Goal: Information Seeking & Learning: Learn about a topic

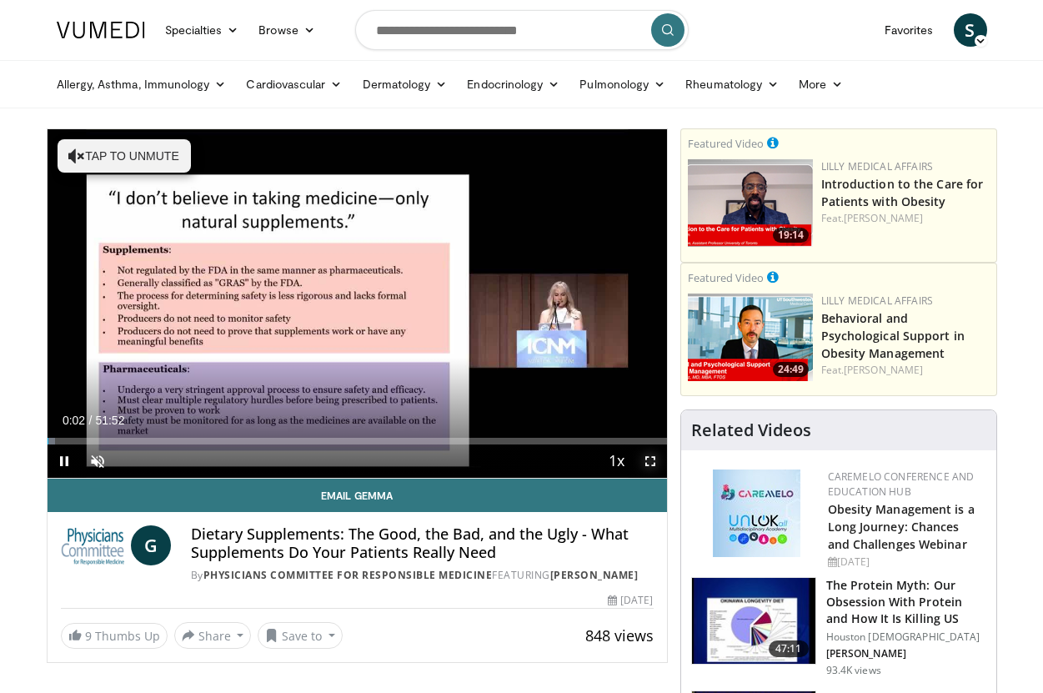
click at [649, 457] on span "Video Player" at bounding box center [649, 460] width 33 height 33
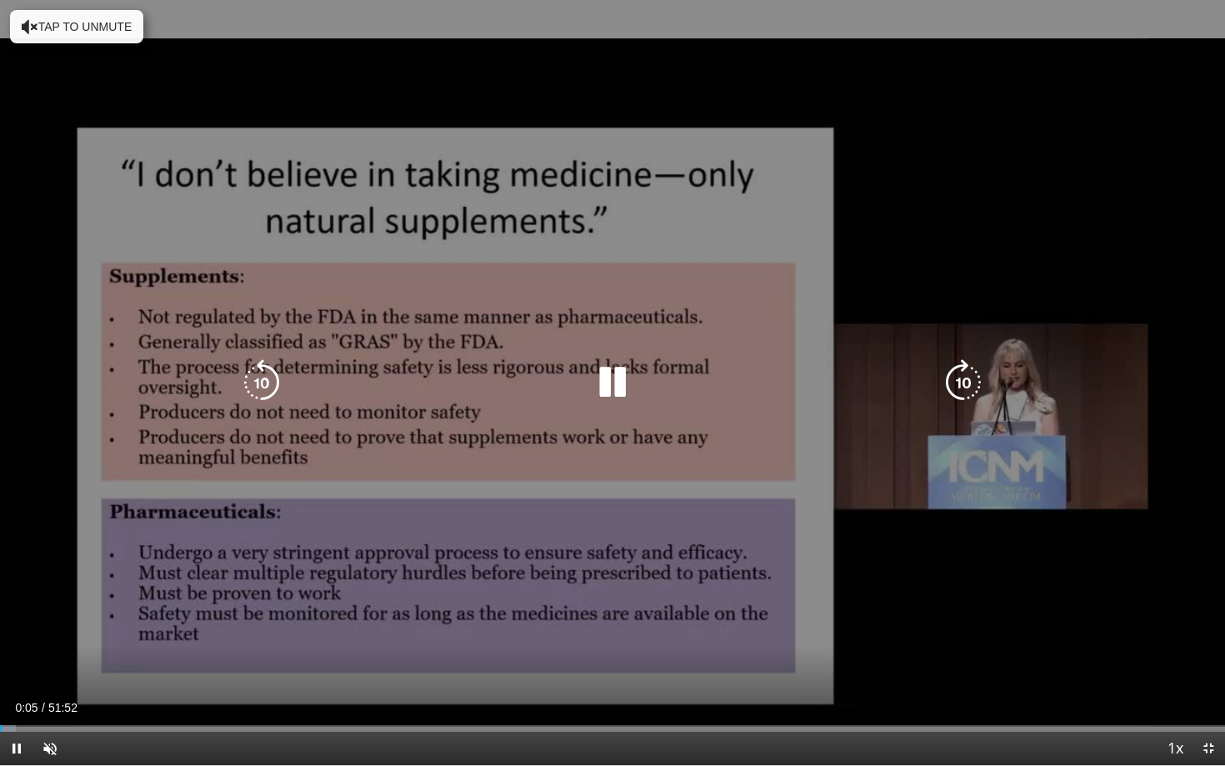
click at [617, 382] on icon "Video Player" at bounding box center [612, 382] width 47 height 47
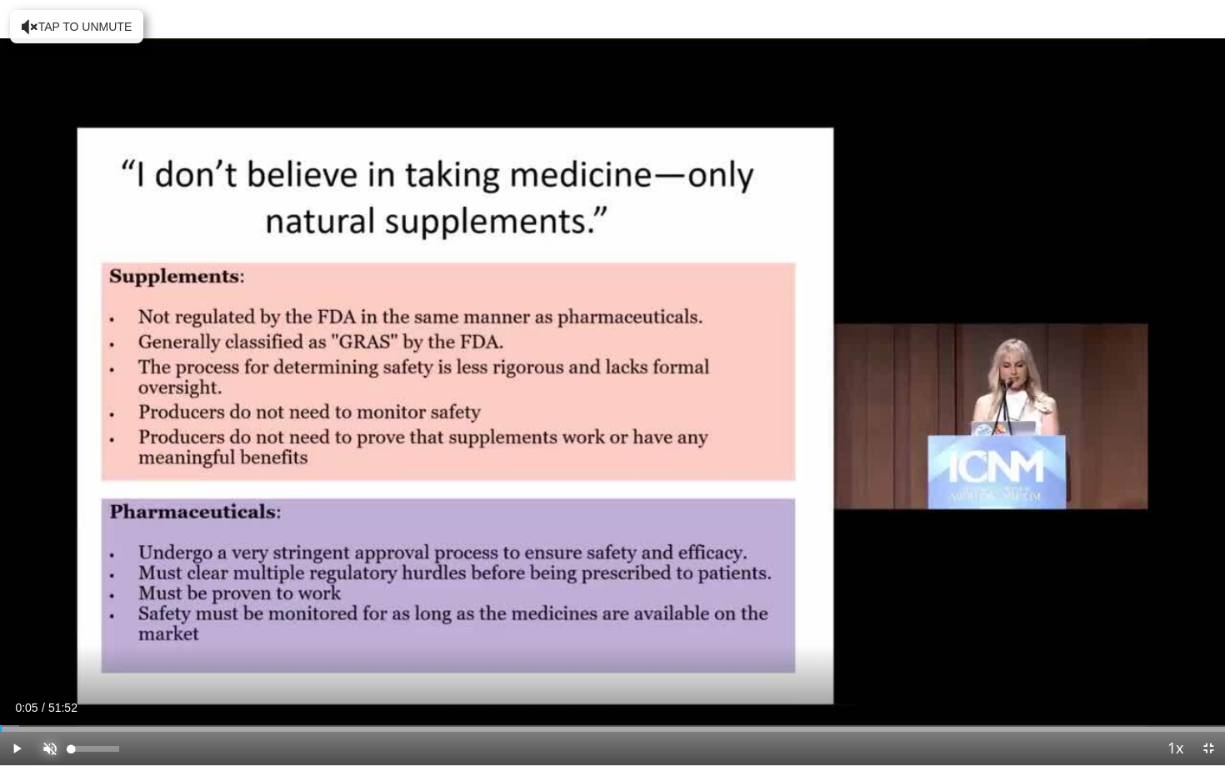
click at [48, 692] on span "Video Player" at bounding box center [49, 748] width 33 height 33
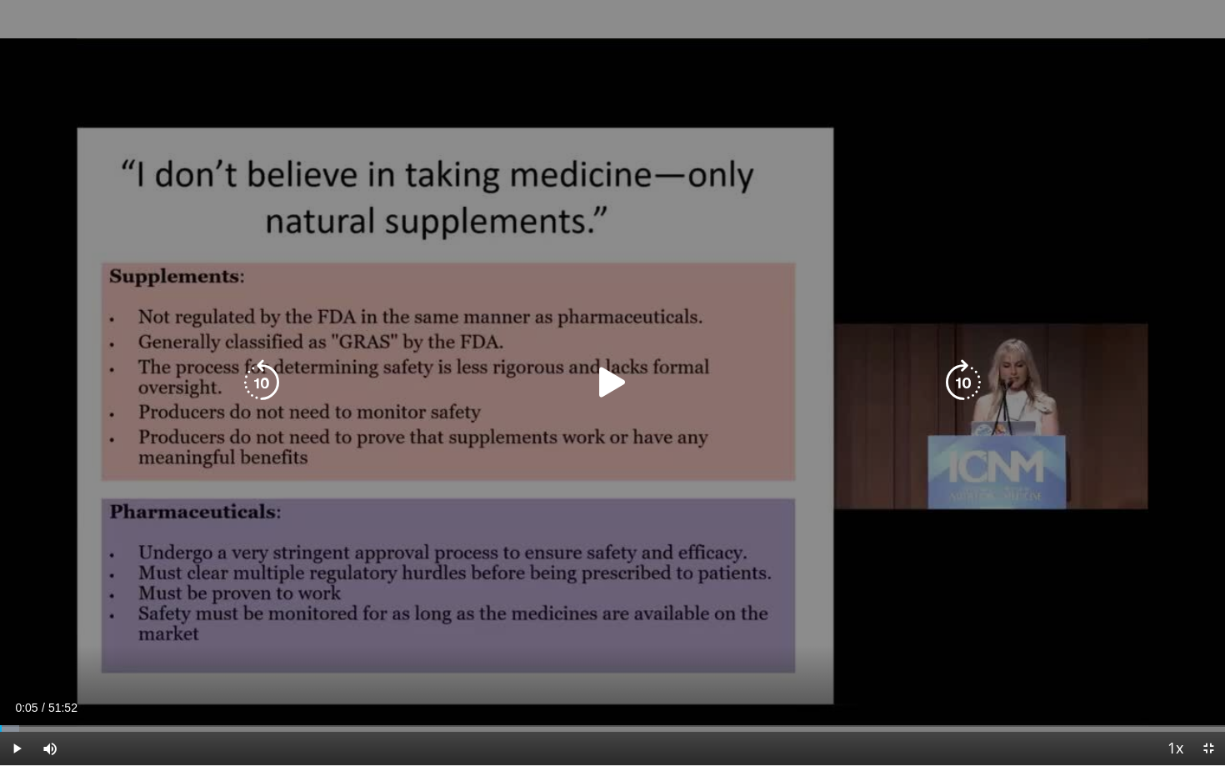
click at [201, 648] on div "10 seconds Tap to unmute" at bounding box center [612, 382] width 1225 height 765
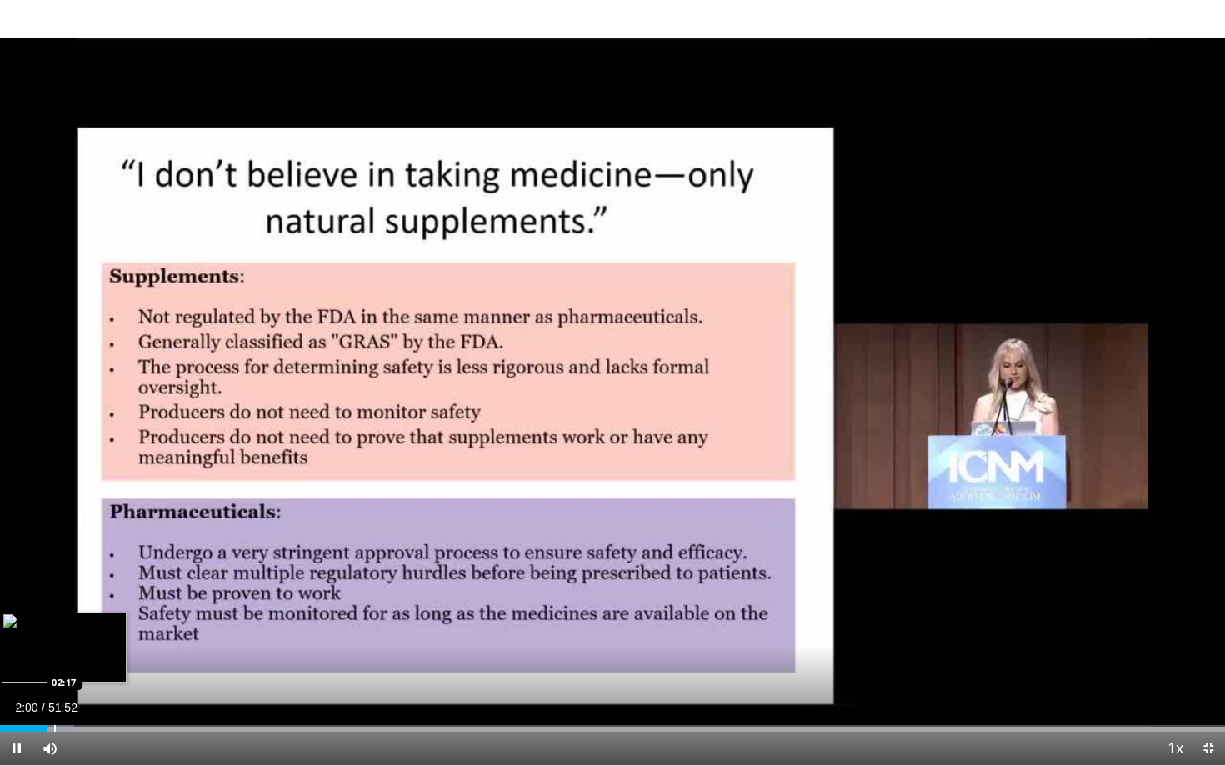
click at [54, 692] on div "Progress Bar" at bounding box center [55, 728] width 2 height 7
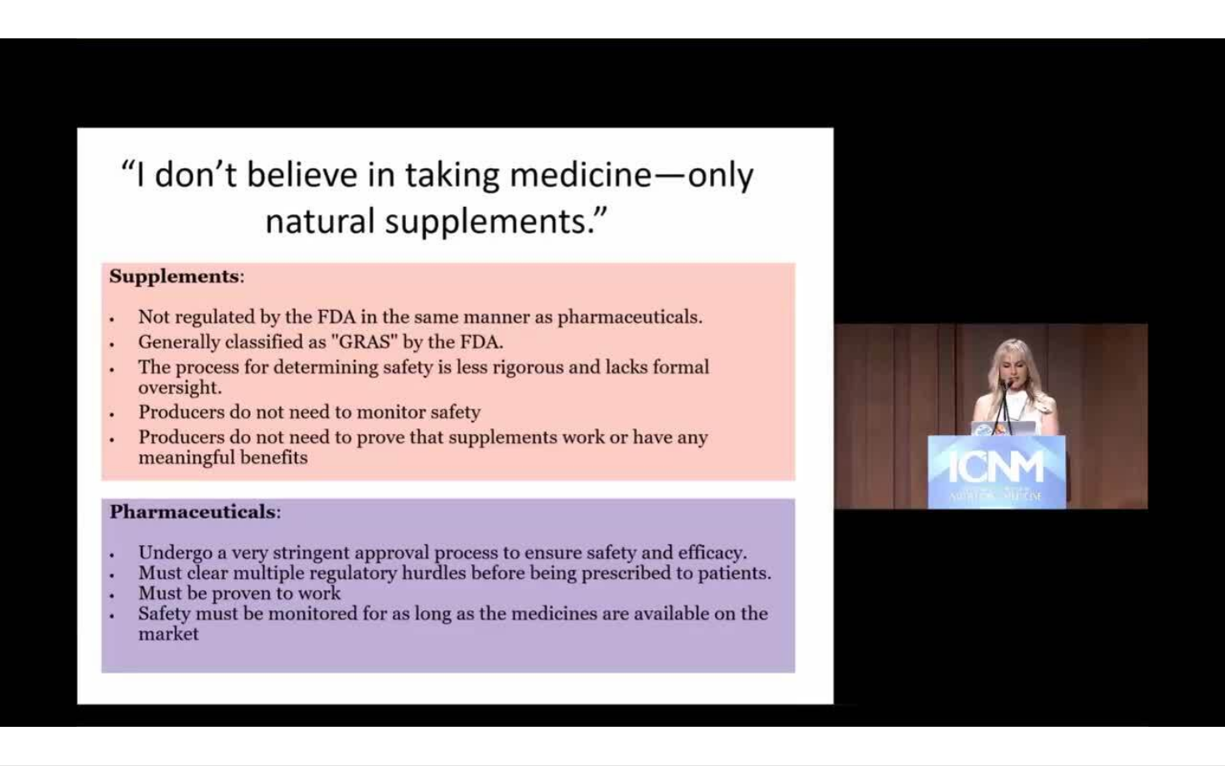
click at [64, 692] on div "10 seconds Tap to unmute" at bounding box center [612, 382] width 1225 height 765
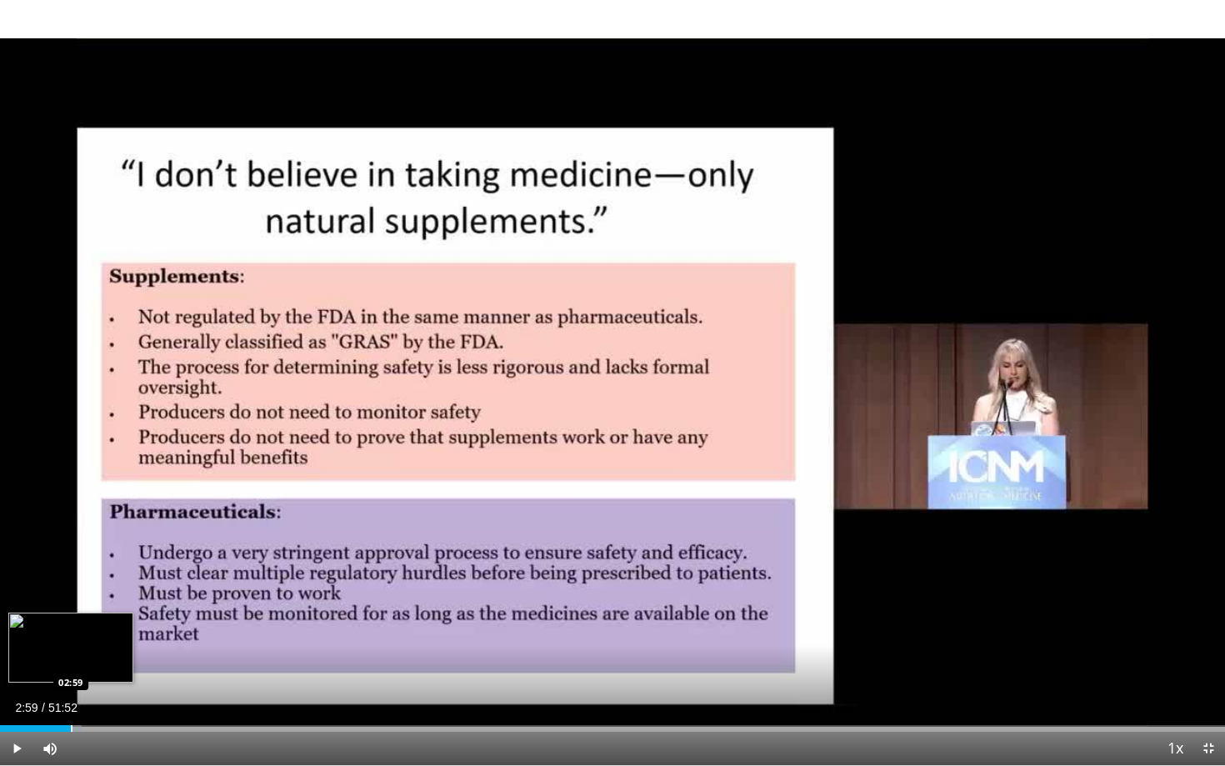
click at [71, 692] on div "Progress Bar" at bounding box center [72, 728] width 2 height 7
click at [70, 692] on div "Progress Bar" at bounding box center [71, 728] width 2 height 7
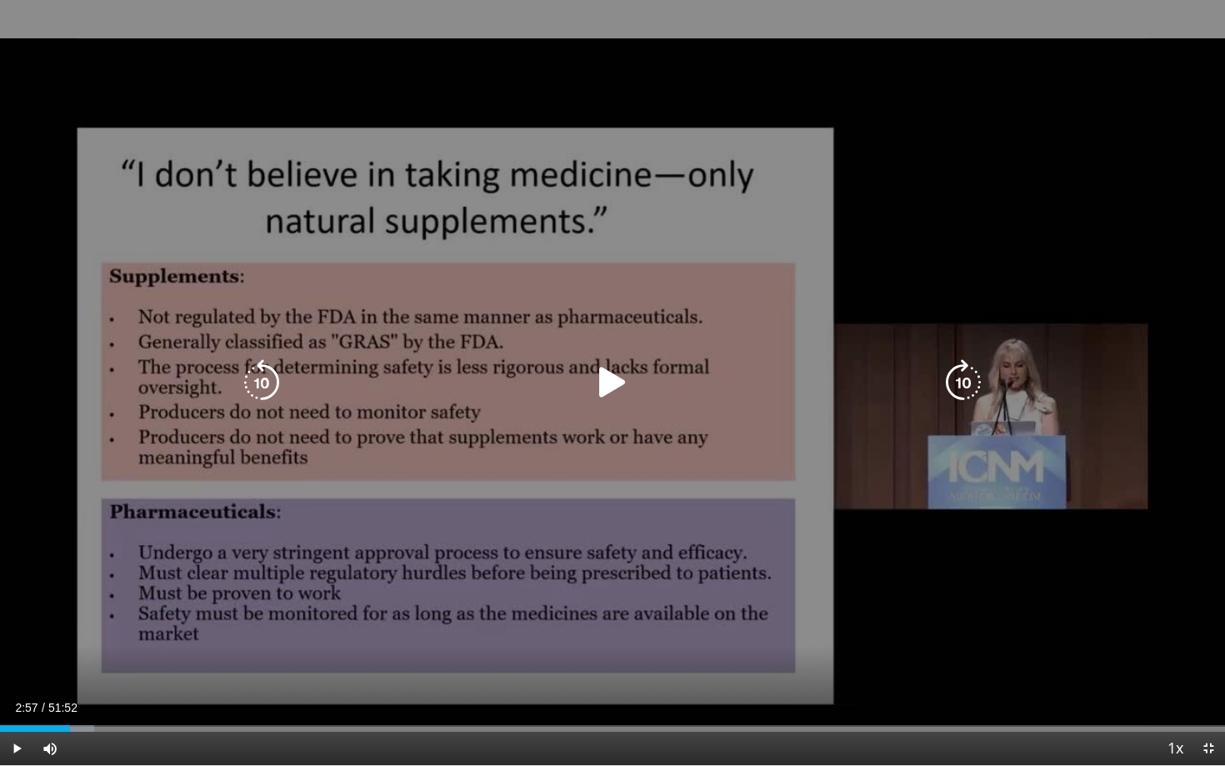
click at [612, 379] on icon "Video Player" at bounding box center [612, 382] width 47 height 47
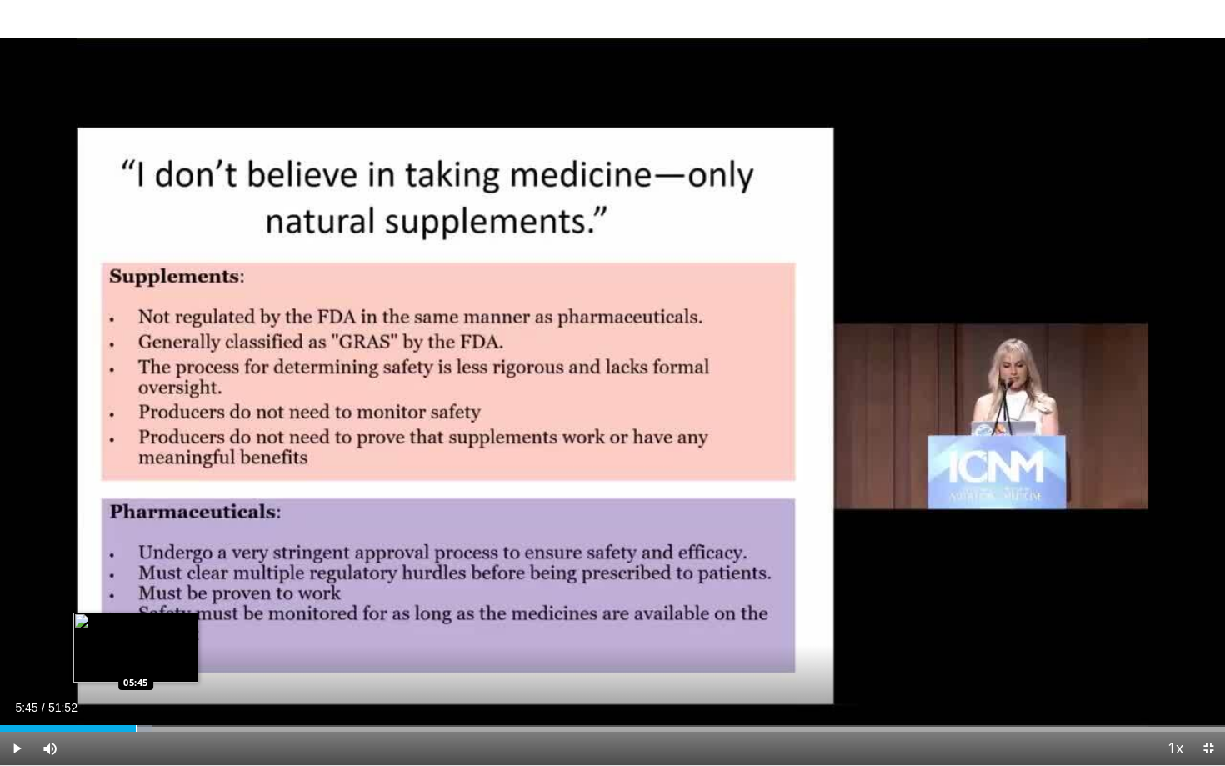
click at [136, 692] on div "Progress Bar" at bounding box center [137, 728] width 2 height 7
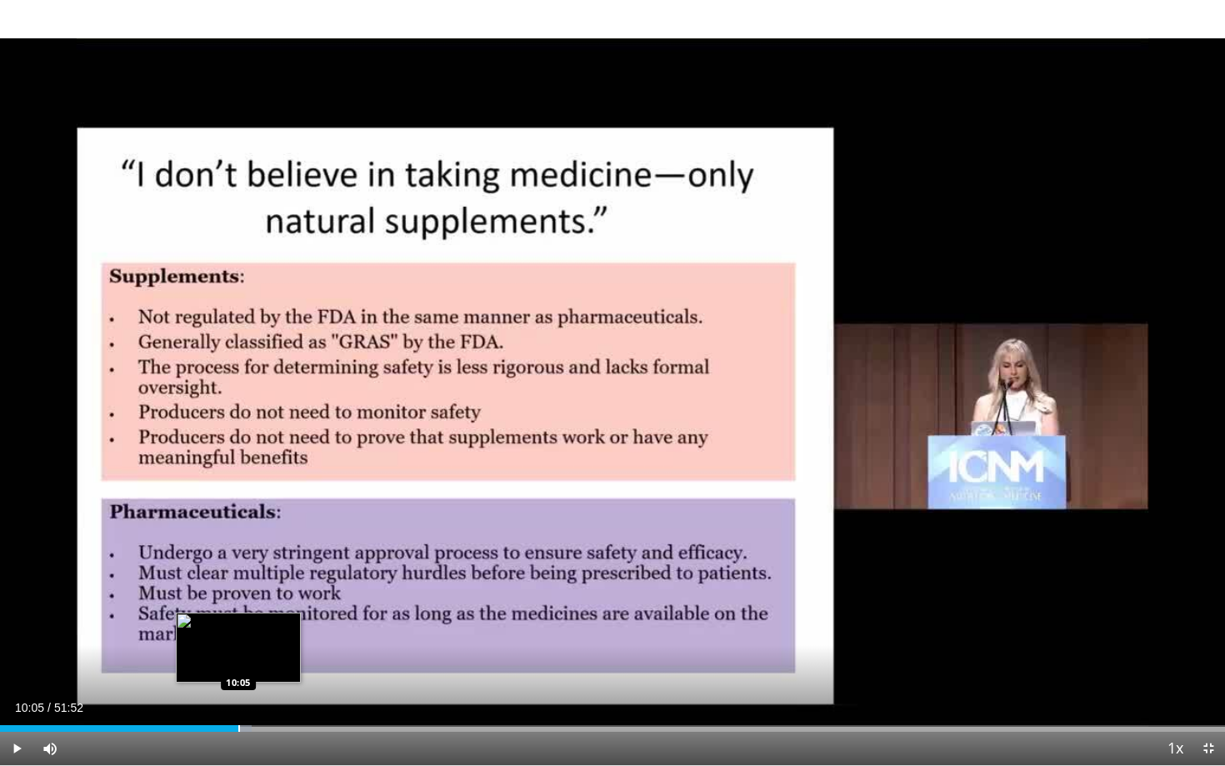
click at [238, 692] on div "Loaded : 20.57% 10:05 10:05" at bounding box center [612, 724] width 1225 height 16
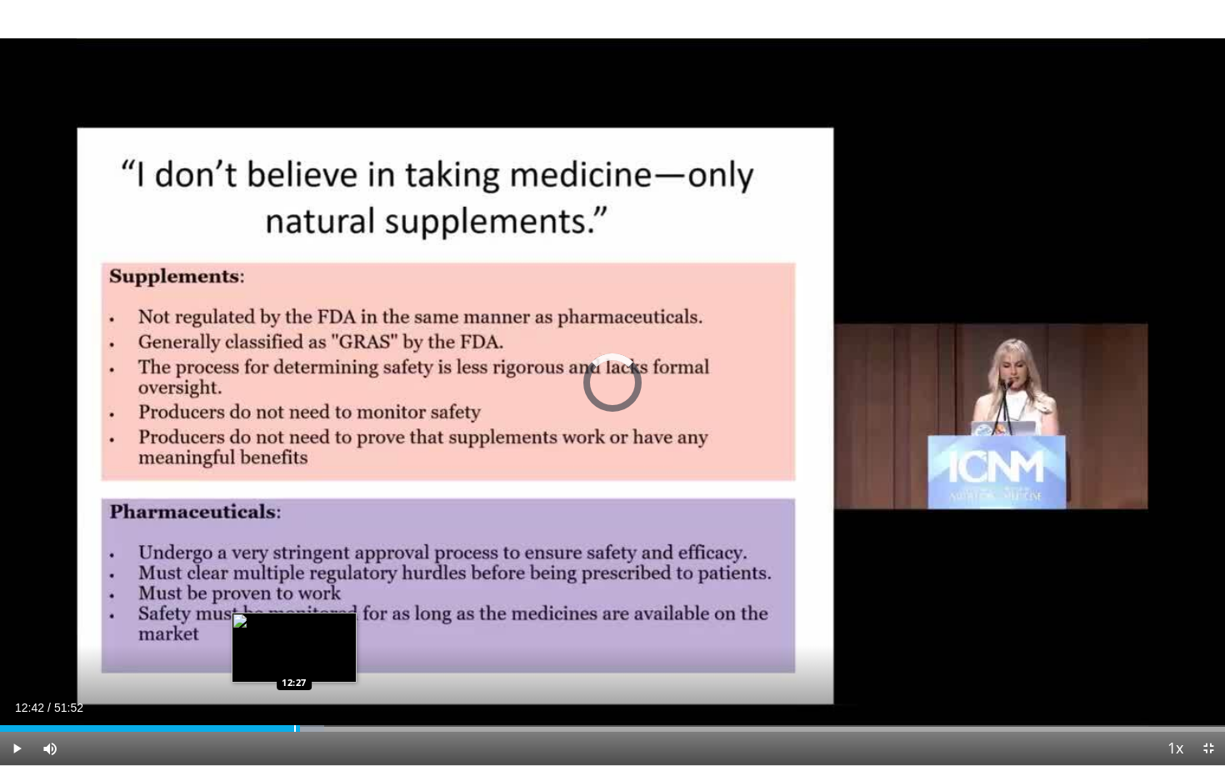
click at [294, 692] on div "Loaded : 26.45% 12:27 12:27" at bounding box center [612, 728] width 1225 height 7
click at [290, 692] on div "Progress Bar" at bounding box center [291, 728] width 2 height 7
click at [288, 692] on div "Progress Bar" at bounding box center [289, 728] width 2 height 7
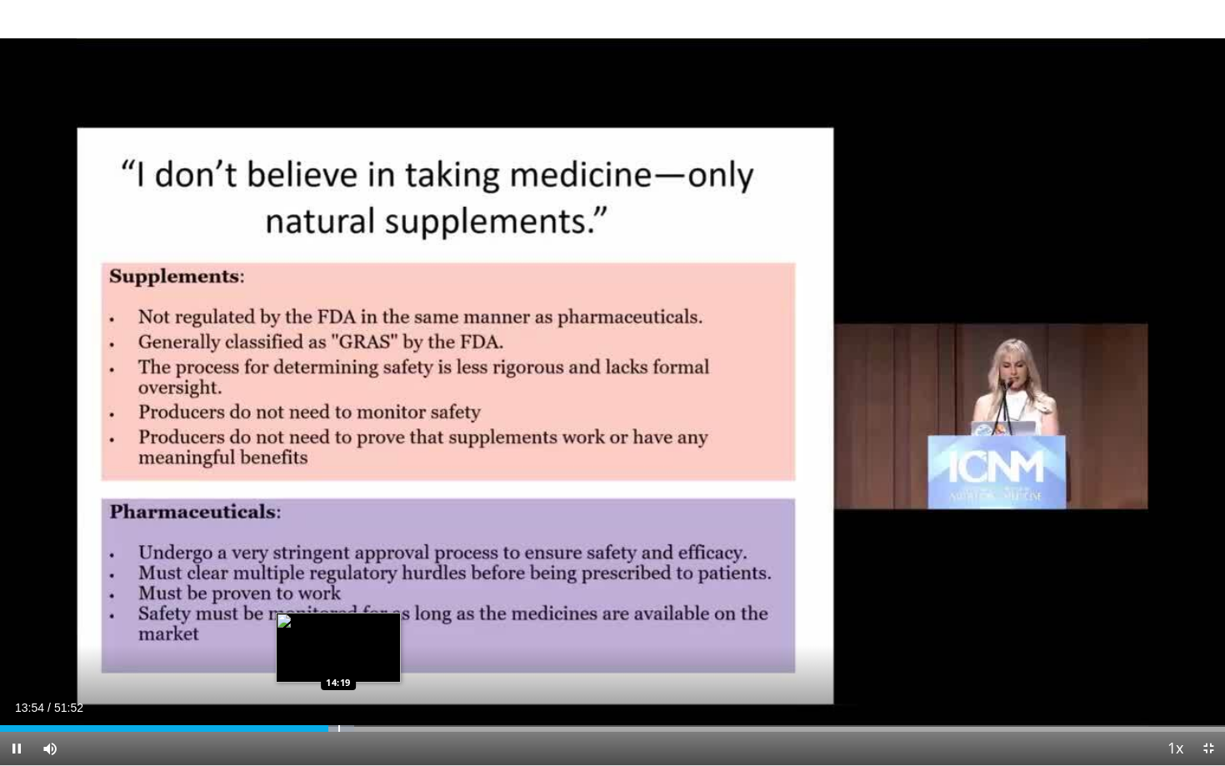
click at [338, 692] on div "Progress Bar" at bounding box center [339, 728] width 2 height 7
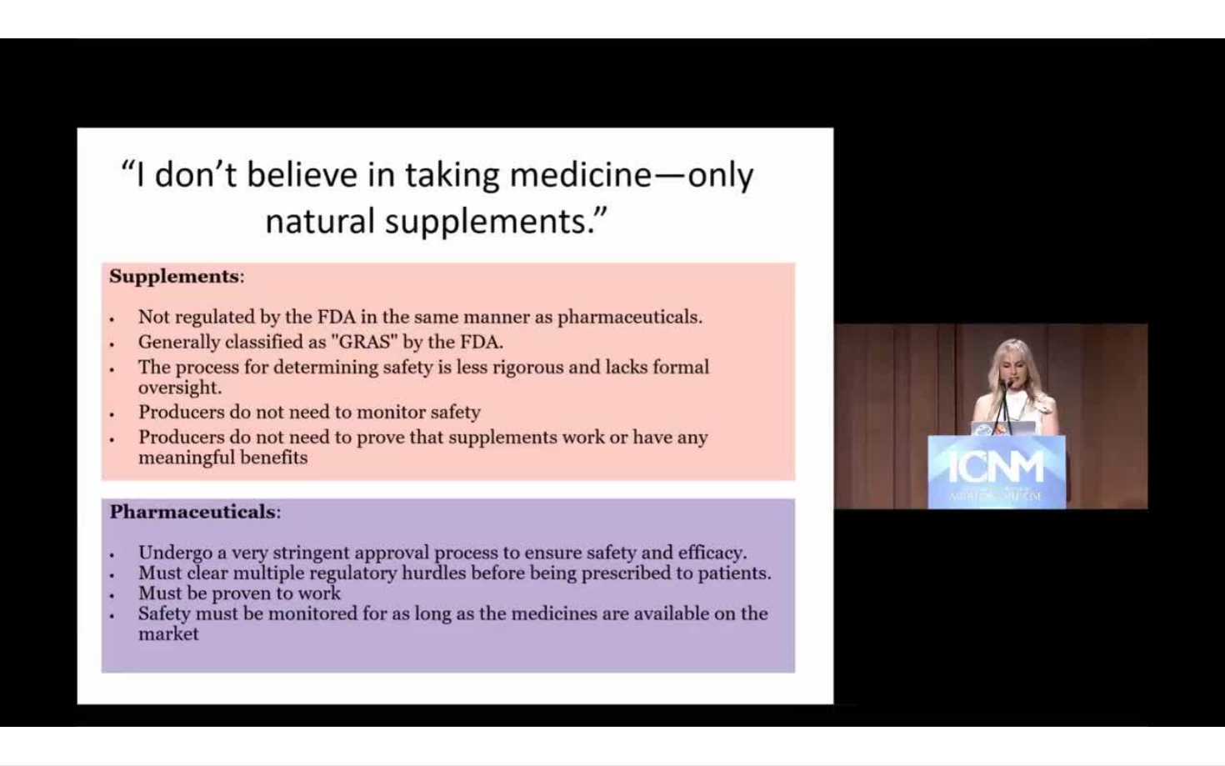
click at [359, 692] on video-js "**********" at bounding box center [612, 383] width 1225 height 766
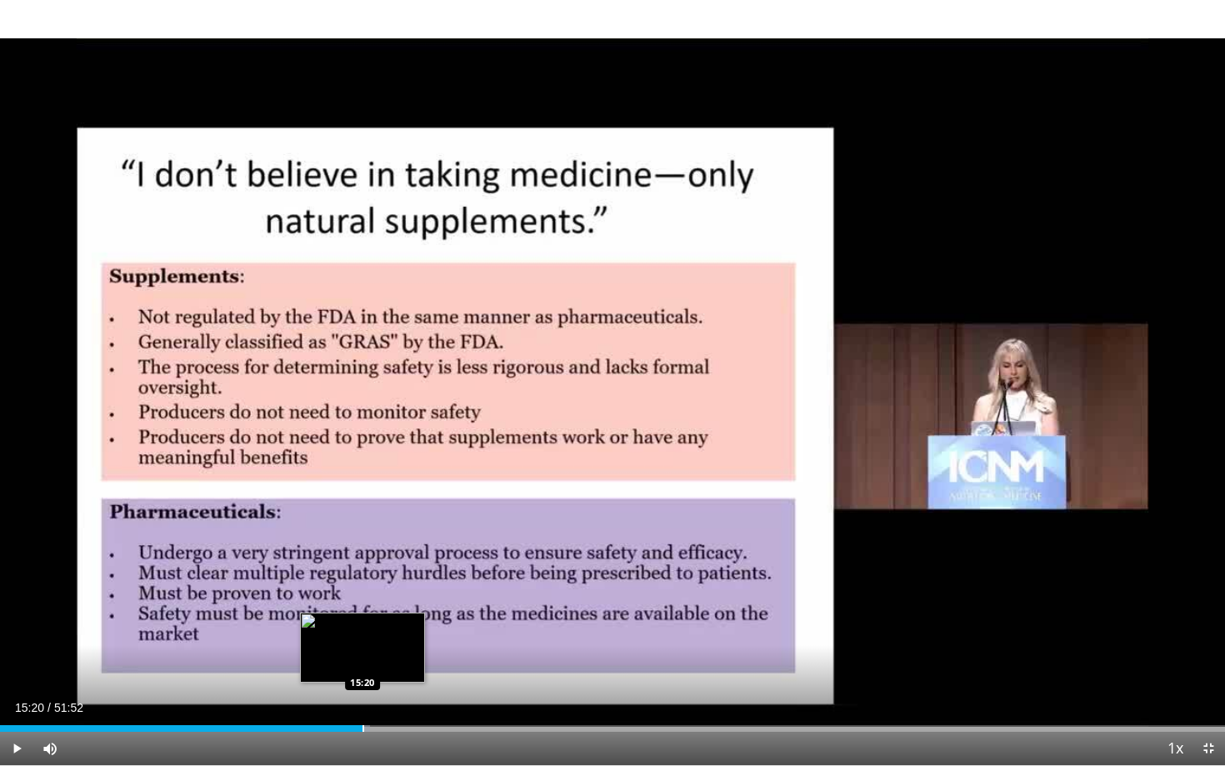
click at [363, 692] on div "Progress Bar" at bounding box center [364, 728] width 2 height 7
click at [375, 692] on div "Progress Bar" at bounding box center [376, 728] width 2 height 7
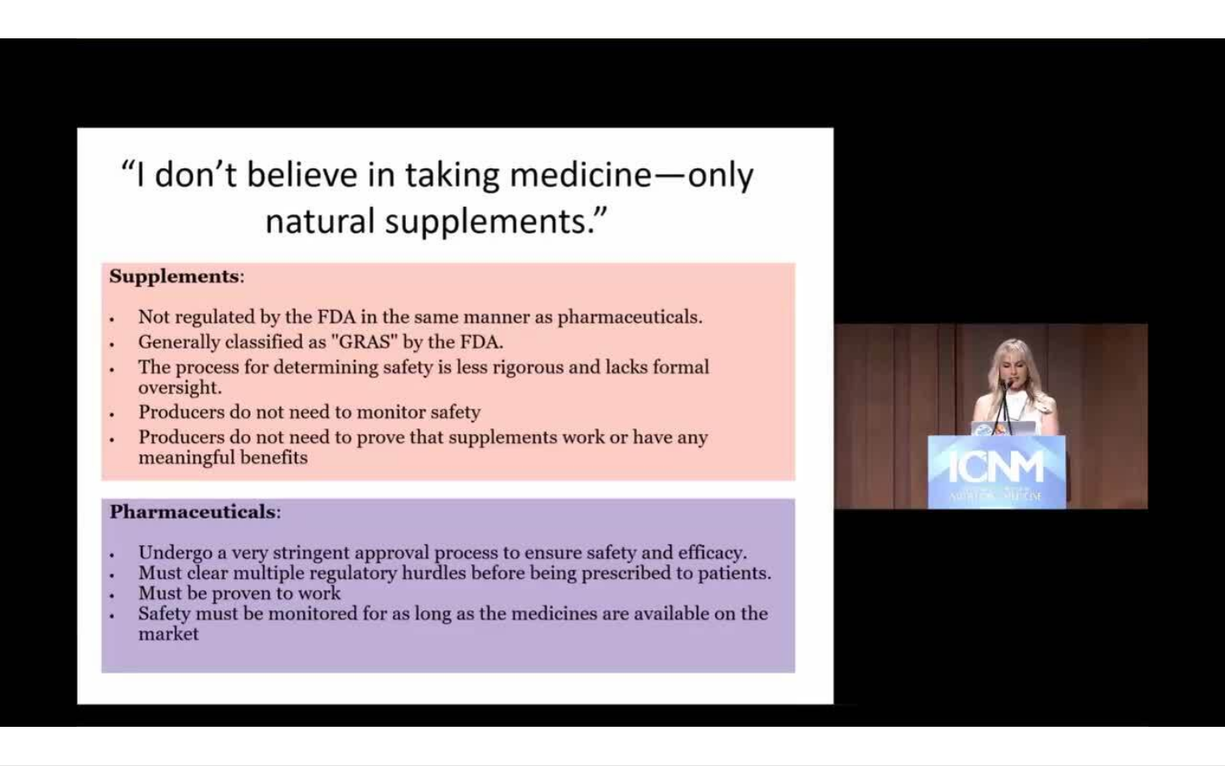
click at [383, 692] on video-js "**********" at bounding box center [612, 383] width 1225 height 766
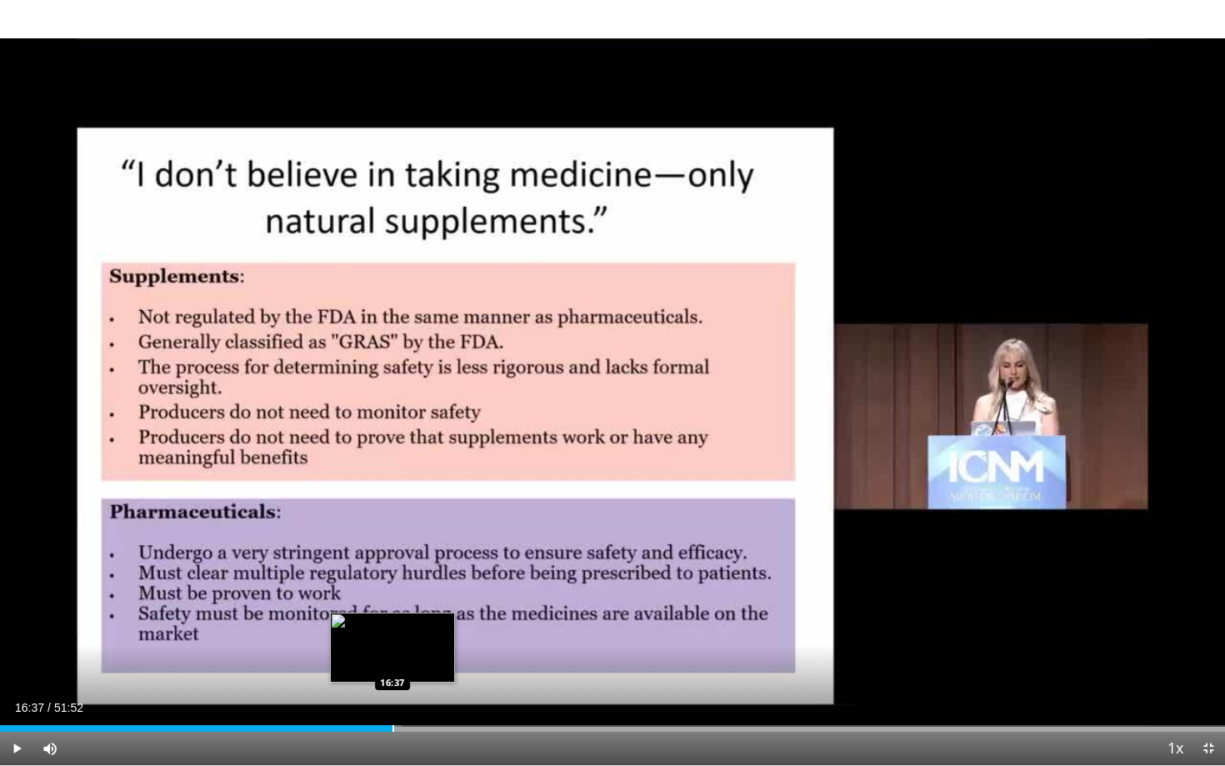
click at [393, 692] on div "Progress Bar" at bounding box center [394, 728] width 2 height 7
click at [408, 692] on div "Progress Bar" at bounding box center [409, 728] width 2 height 7
click at [434, 692] on div "Progress Bar" at bounding box center [435, 728] width 2 height 7
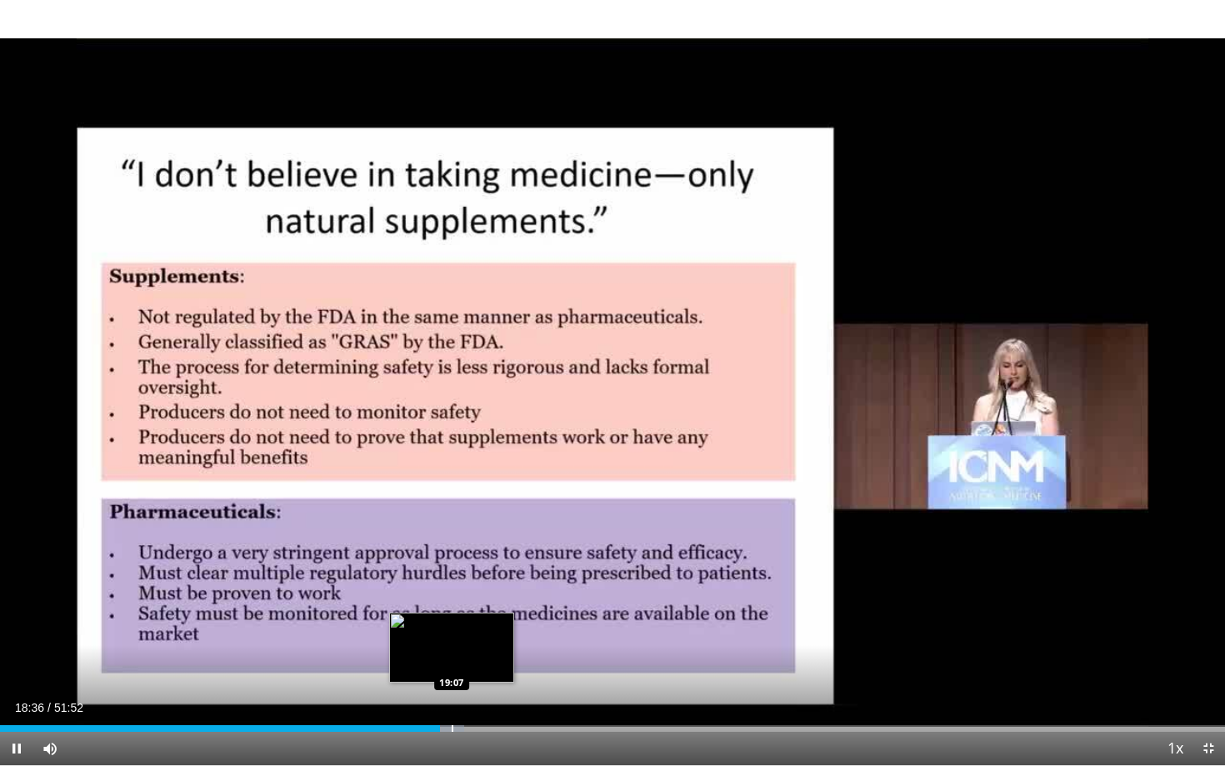
click at [452, 692] on div "Progress Bar" at bounding box center [453, 728] width 2 height 7
click at [467, 692] on div "Progress Bar" at bounding box center [468, 728] width 2 height 7
click at [480, 692] on div "Progress Bar" at bounding box center [481, 728] width 2 height 7
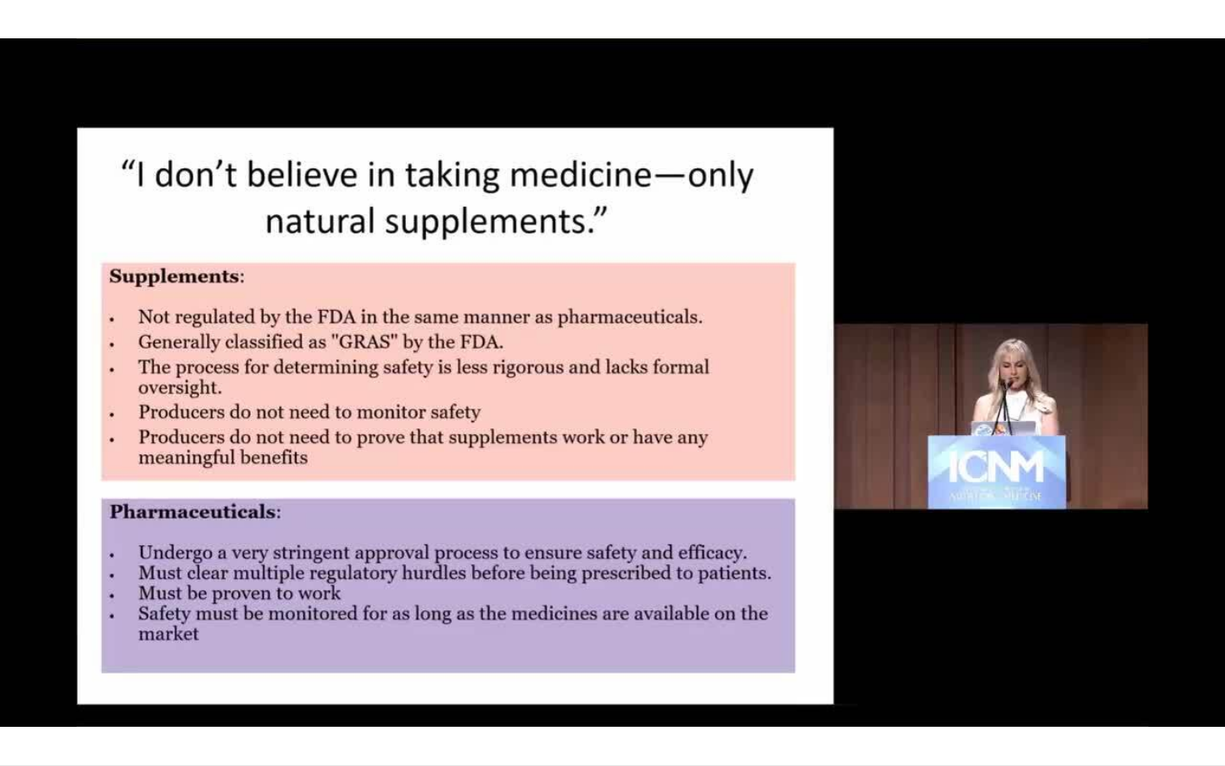
click at [489, 692] on video-js "**********" at bounding box center [612, 383] width 1225 height 766
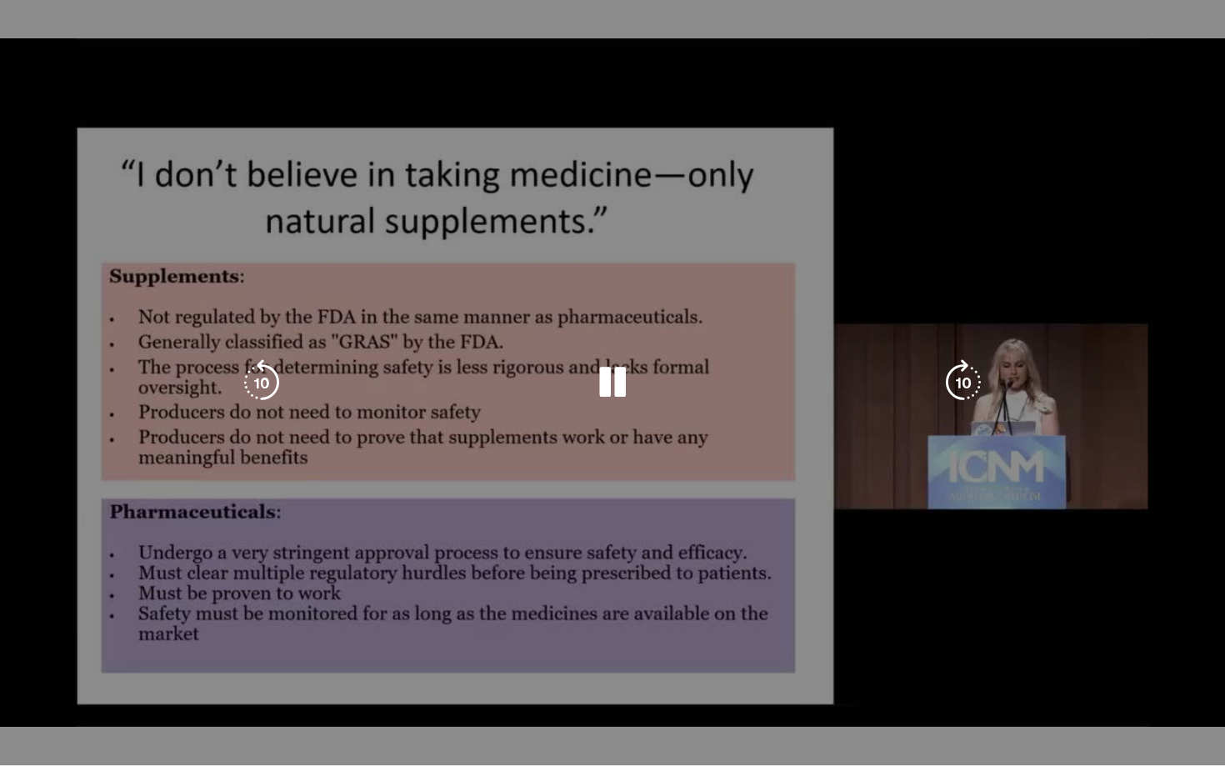
click at [522, 692] on video-js "**********" at bounding box center [612, 383] width 1225 height 766
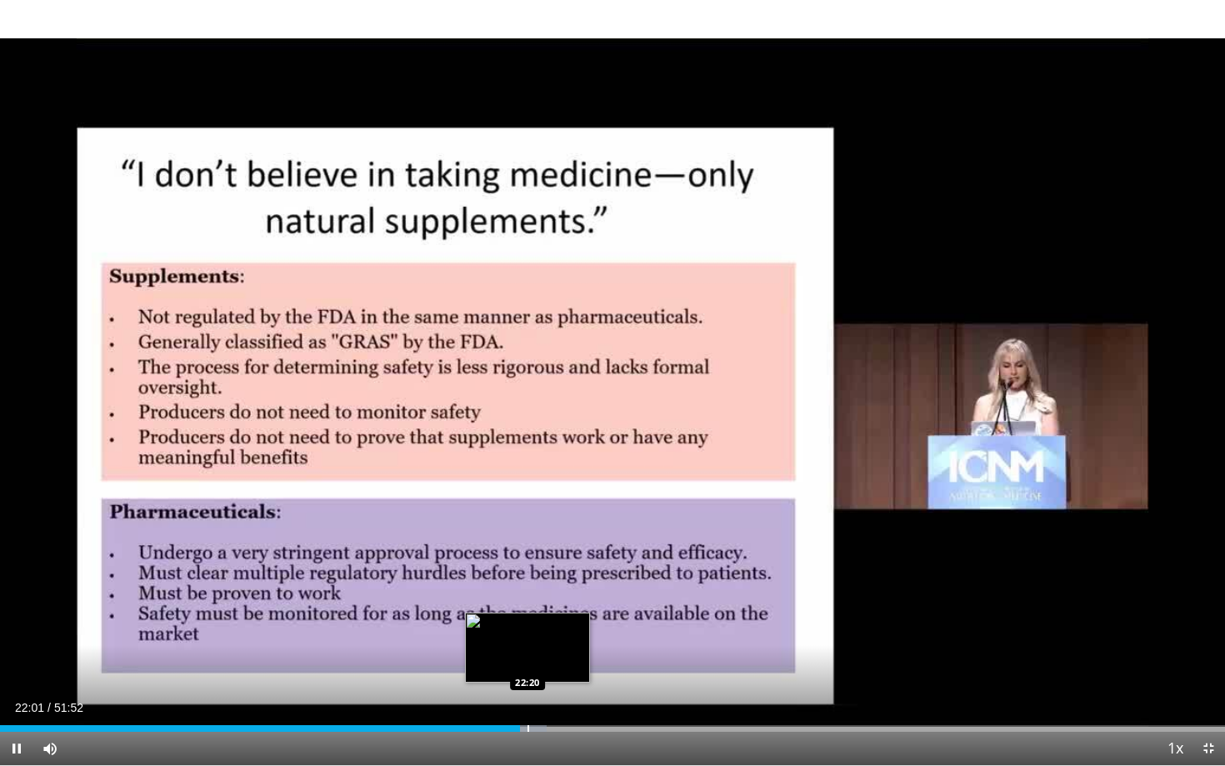
click at [528, 692] on div "Progress Bar" at bounding box center [529, 728] width 2 height 7
click at [559, 692] on div "Progress Bar" at bounding box center [560, 728] width 2 height 7
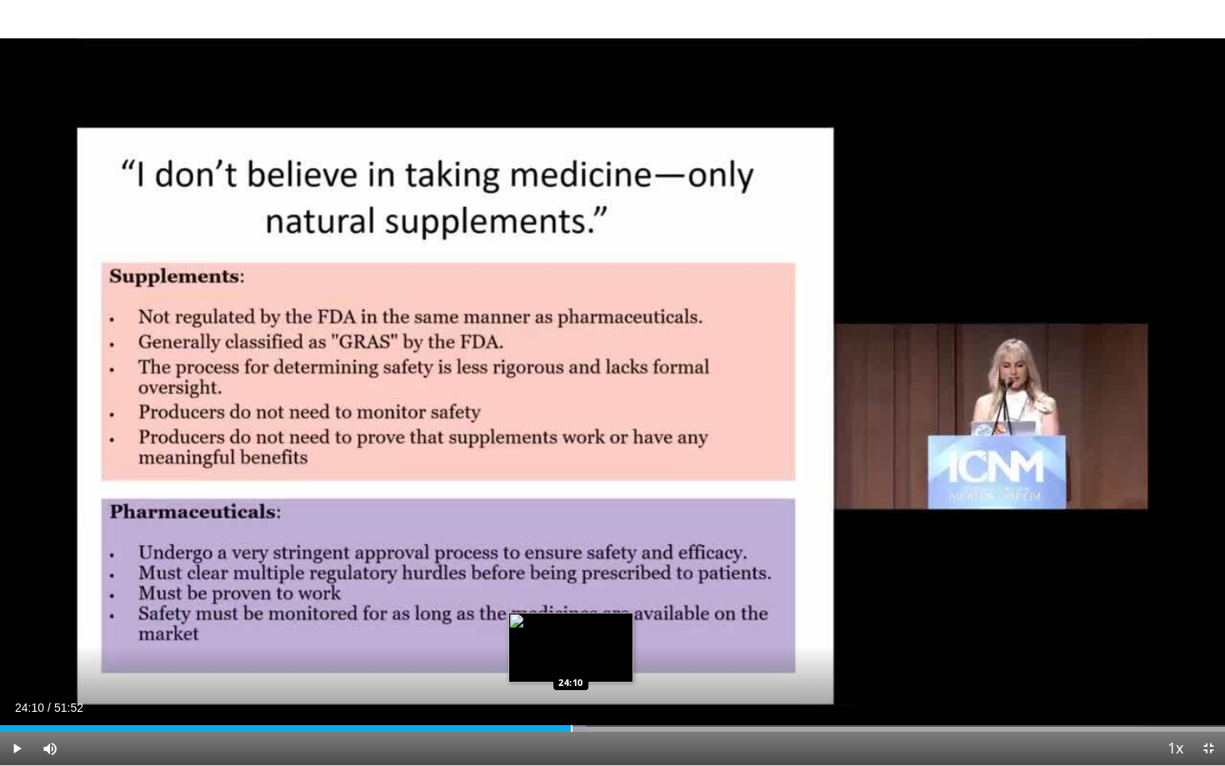
click at [571, 692] on div "Progress Bar" at bounding box center [572, 728] width 2 height 7
click at [608, 692] on div "Progress Bar" at bounding box center [609, 728] width 2 height 7
click at [609, 692] on div "Progress Bar" at bounding box center [610, 728] width 2 height 7
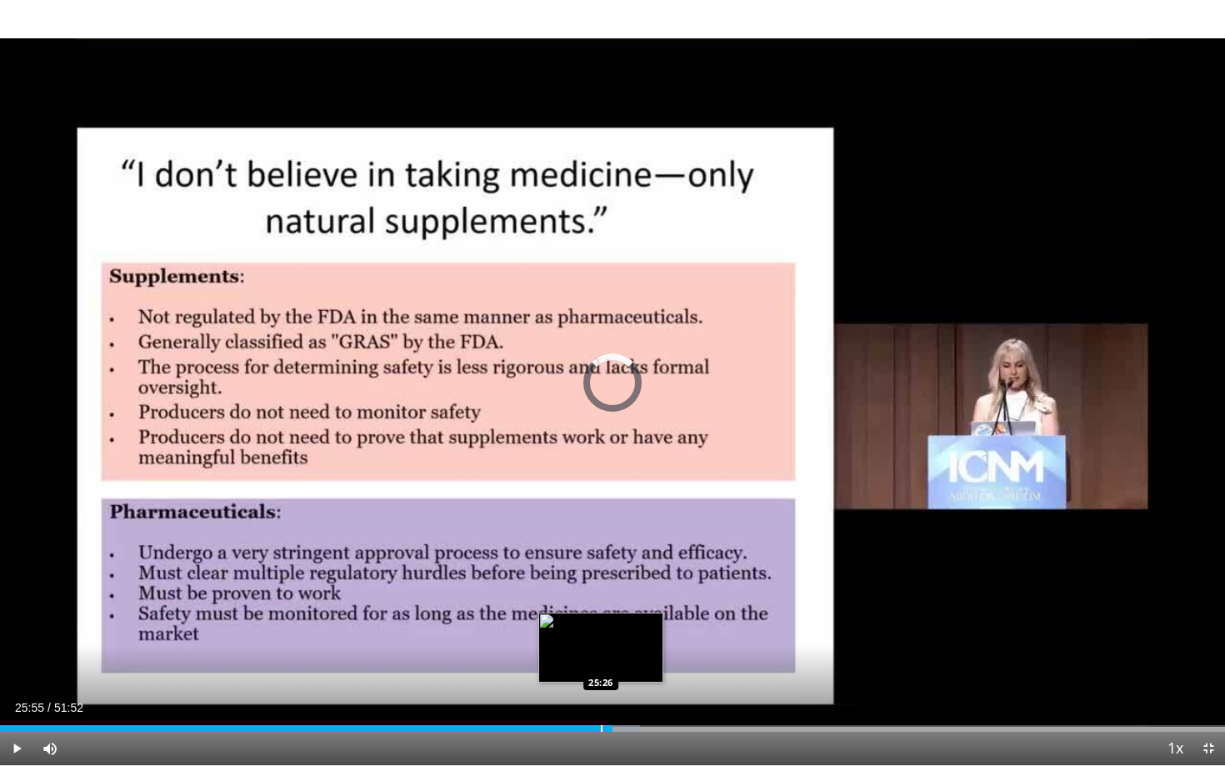
click at [601, 692] on div "Progress Bar" at bounding box center [602, 728] width 2 height 7
click at [610, 692] on div "Progress Bar" at bounding box center [611, 728] width 2 height 7
click at [623, 692] on div "Progress Bar" at bounding box center [624, 728] width 2 height 7
click at [613, 692] on div "Progress Bar" at bounding box center [614, 728] width 2 height 7
click at [618, 692] on div "Progress Bar" at bounding box center [619, 728] width 2 height 7
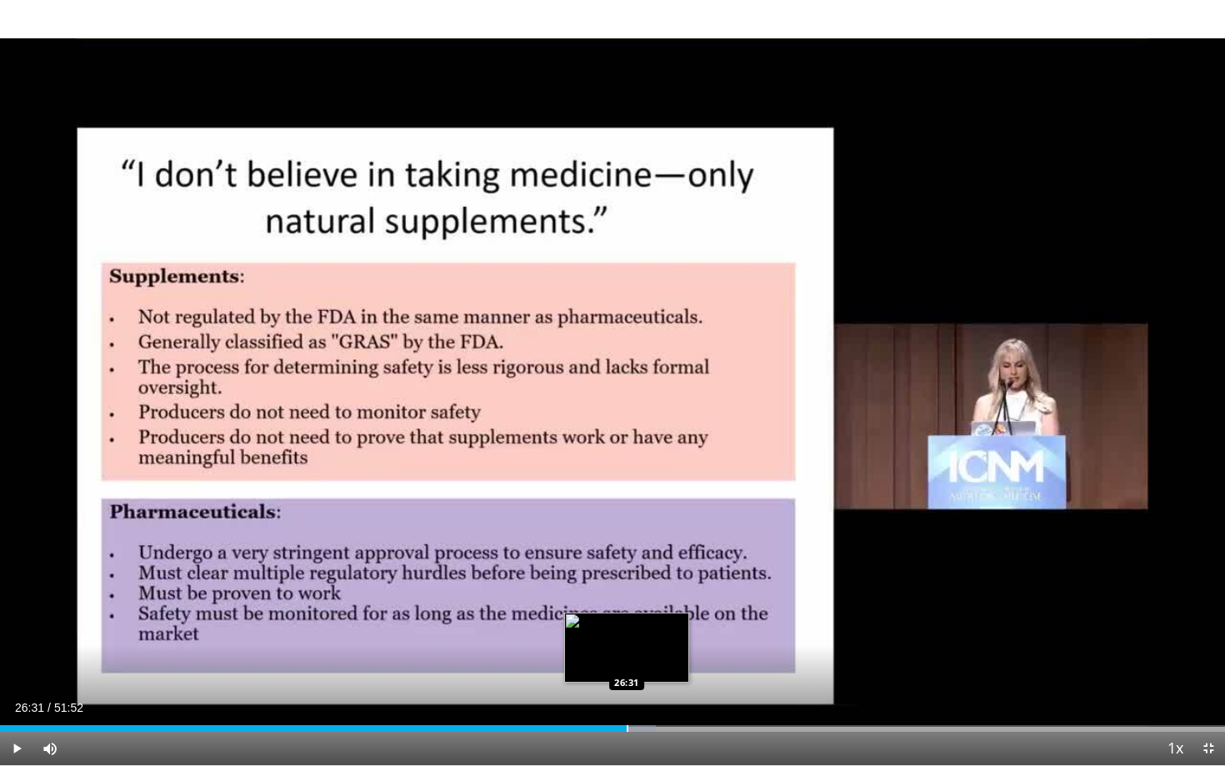
click at [627, 692] on div "Progress Bar" at bounding box center [628, 728] width 2 height 7
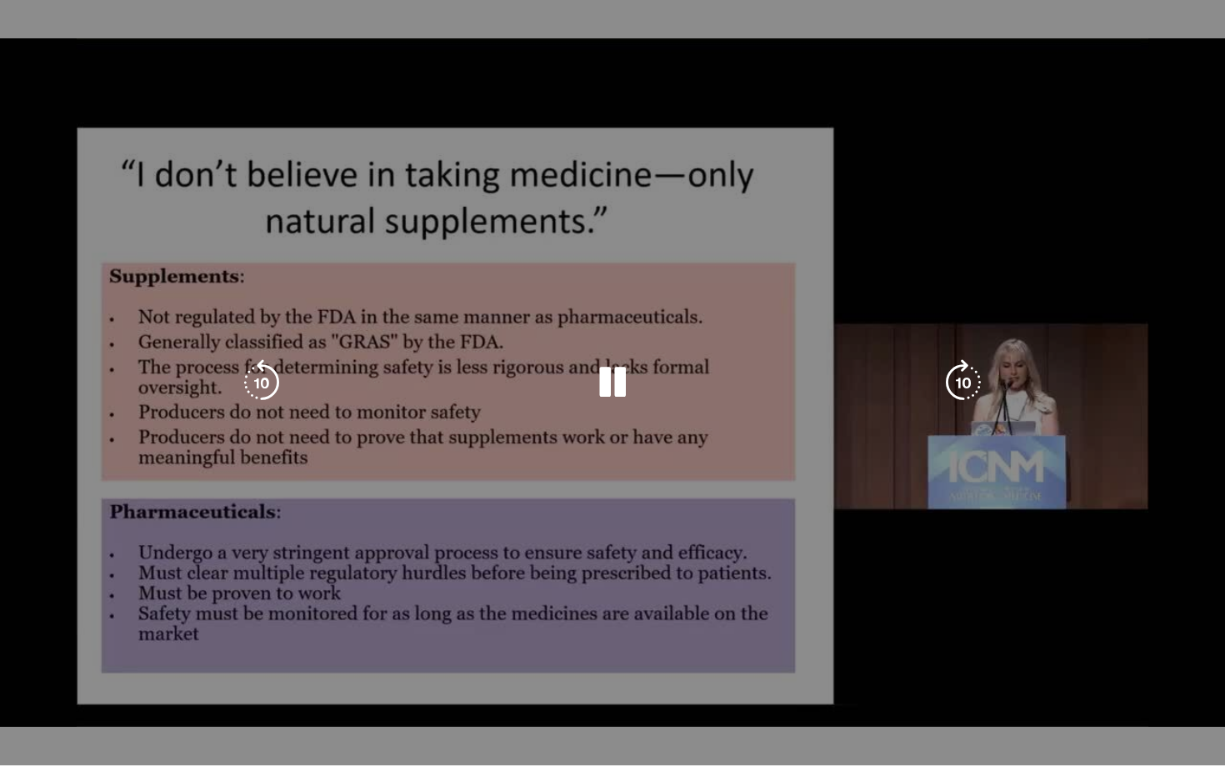
click at [619, 692] on div "10 seconds Tap to unmute" at bounding box center [612, 382] width 1225 height 765
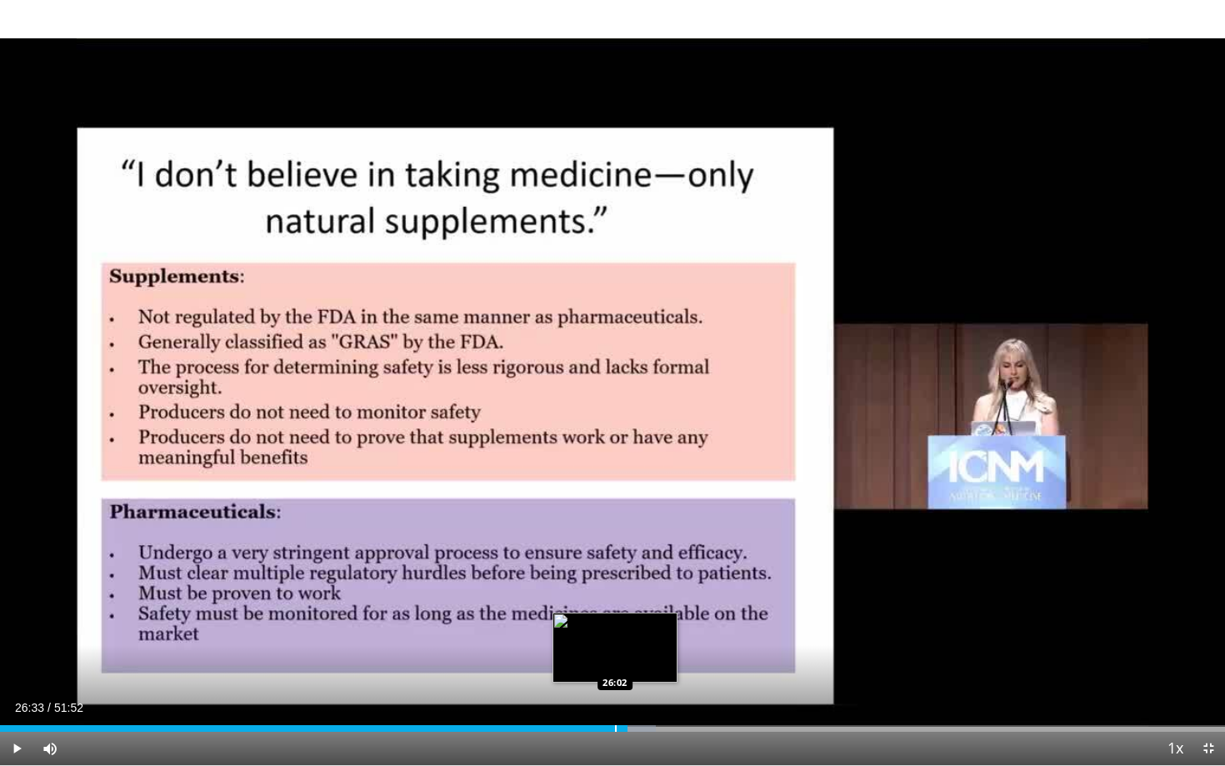
click at [615, 692] on div "Progress Bar" at bounding box center [616, 728] width 2 height 7
click at [638, 692] on div "Progress Bar" at bounding box center [639, 728] width 2 height 7
click at [653, 692] on div "Progress Bar" at bounding box center [654, 728] width 2 height 7
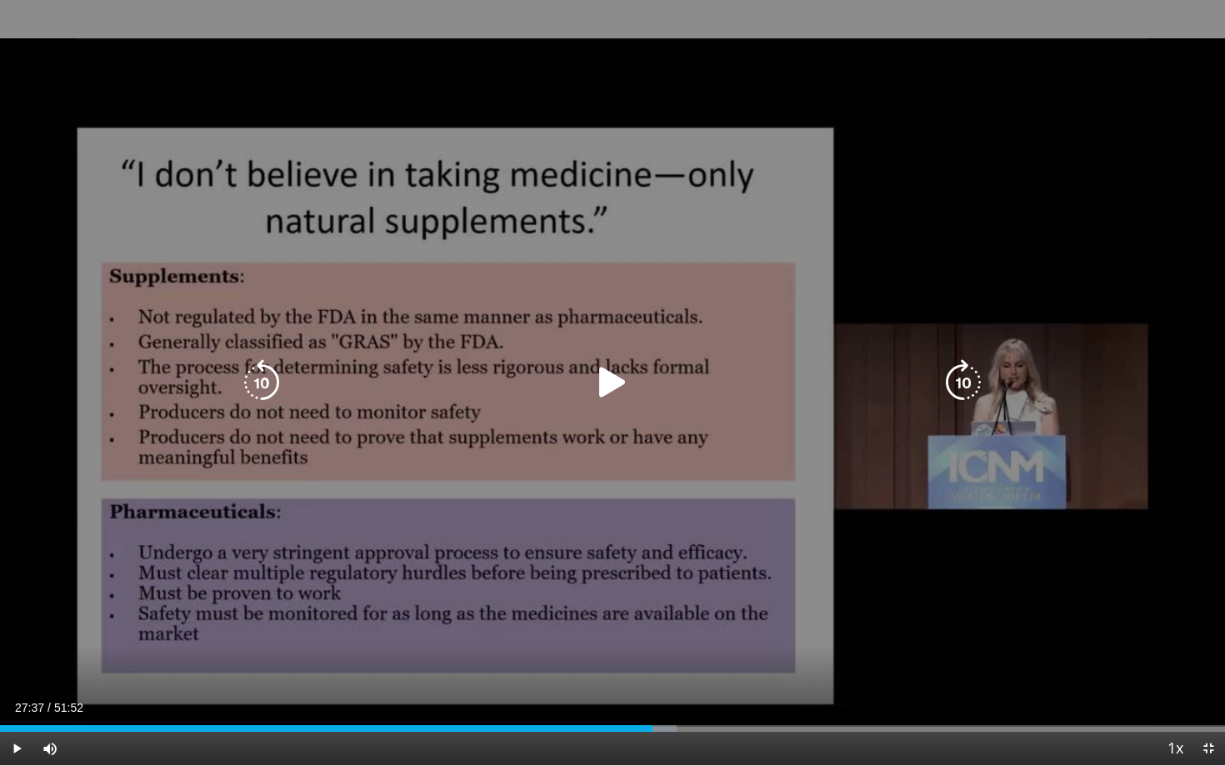
click at [611, 377] on icon "Video Player" at bounding box center [612, 382] width 47 height 47
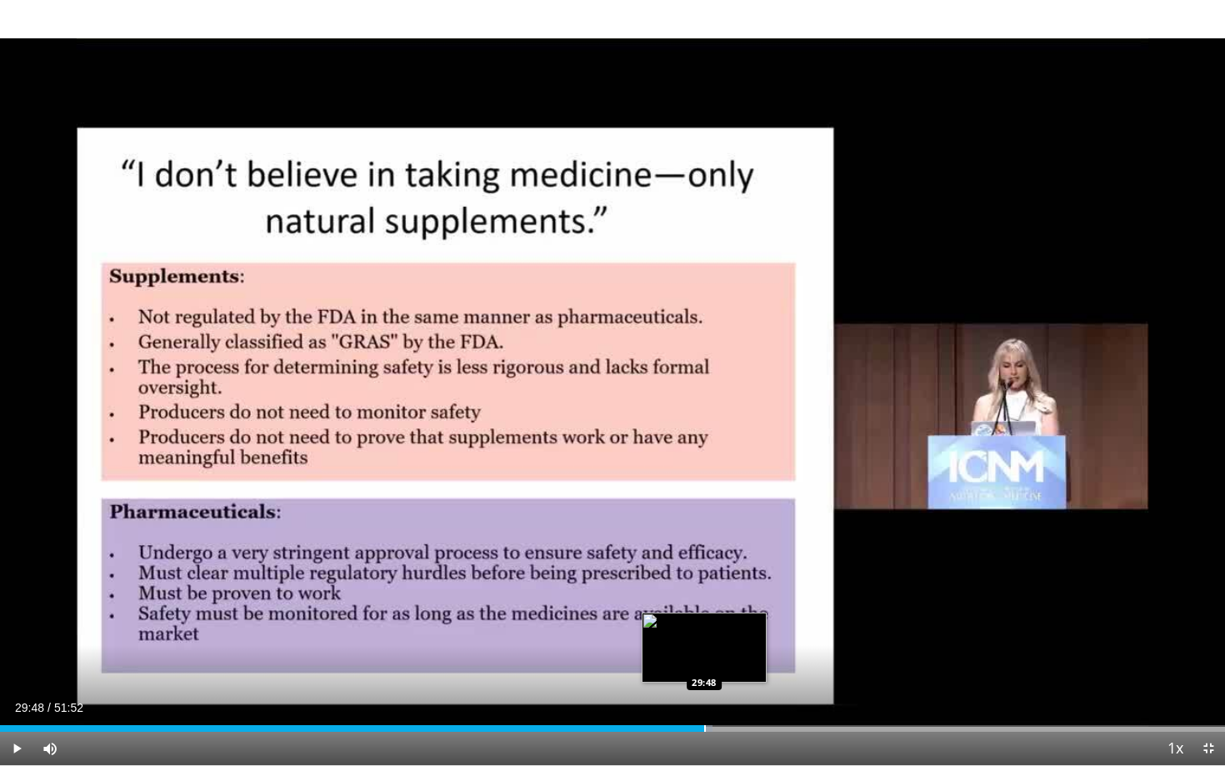
click at [704, 692] on div "Progress Bar" at bounding box center [705, 728] width 2 height 7
click at [718, 692] on div "Progress Bar" at bounding box center [719, 728] width 2 height 7
click at [735, 692] on div "Progress Bar" at bounding box center [737, 728] width 38 height 7
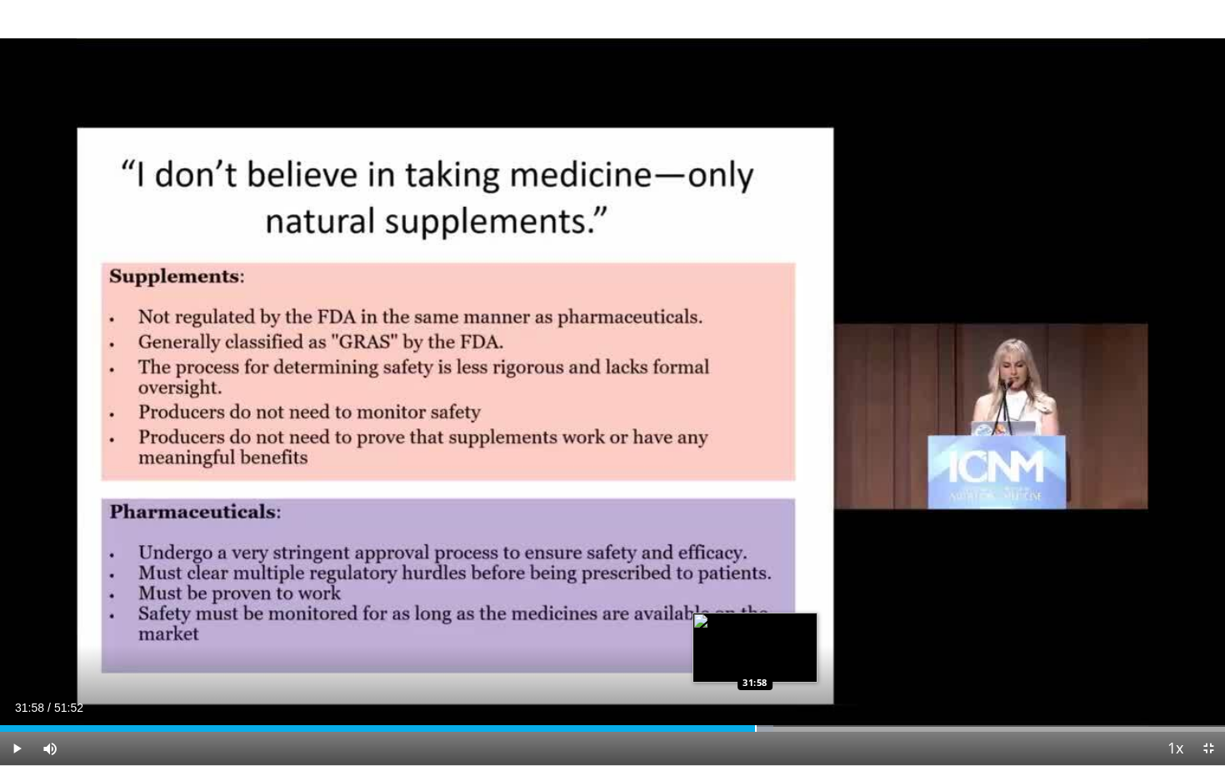
click at [755, 692] on div "Progress Bar" at bounding box center [756, 728] width 2 height 7
click at [780, 692] on div "Progress Bar" at bounding box center [781, 728] width 2 height 7
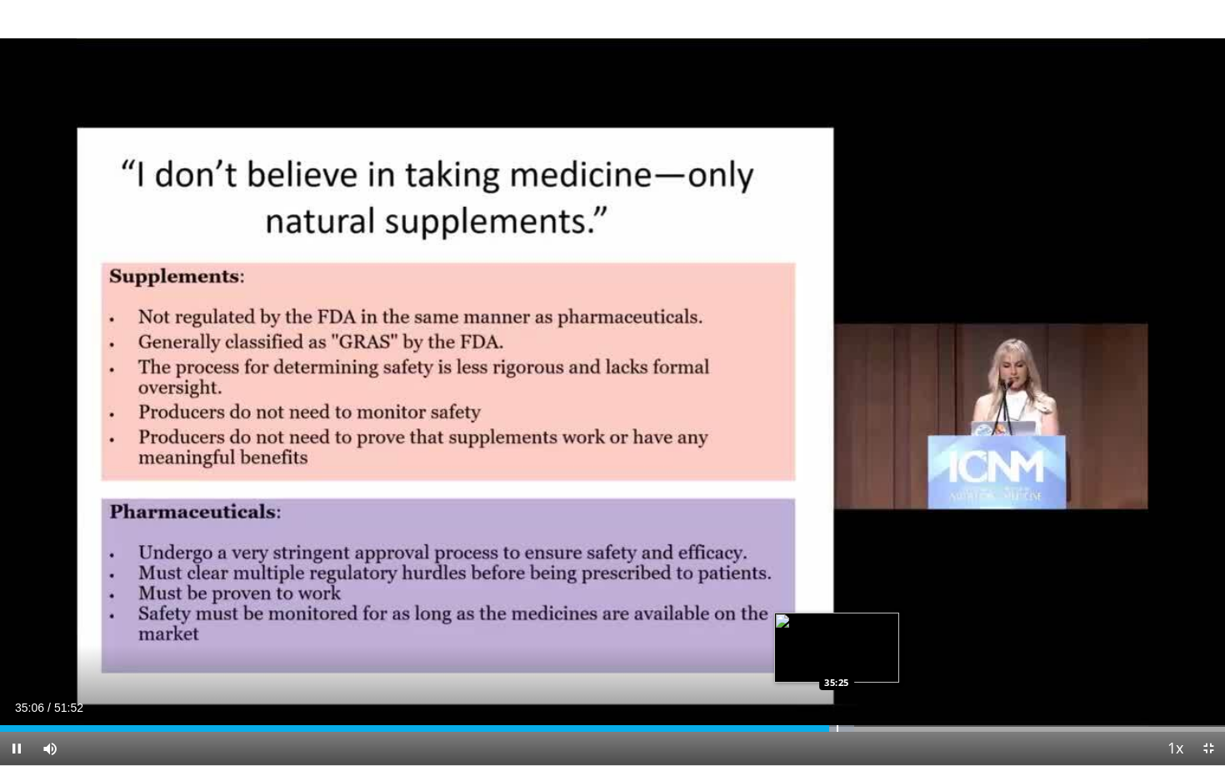
click at [837, 692] on div "Progress Bar" at bounding box center [838, 728] width 2 height 7
click at [848, 692] on div "Progress Bar" at bounding box center [849, 728] width 2 height 7
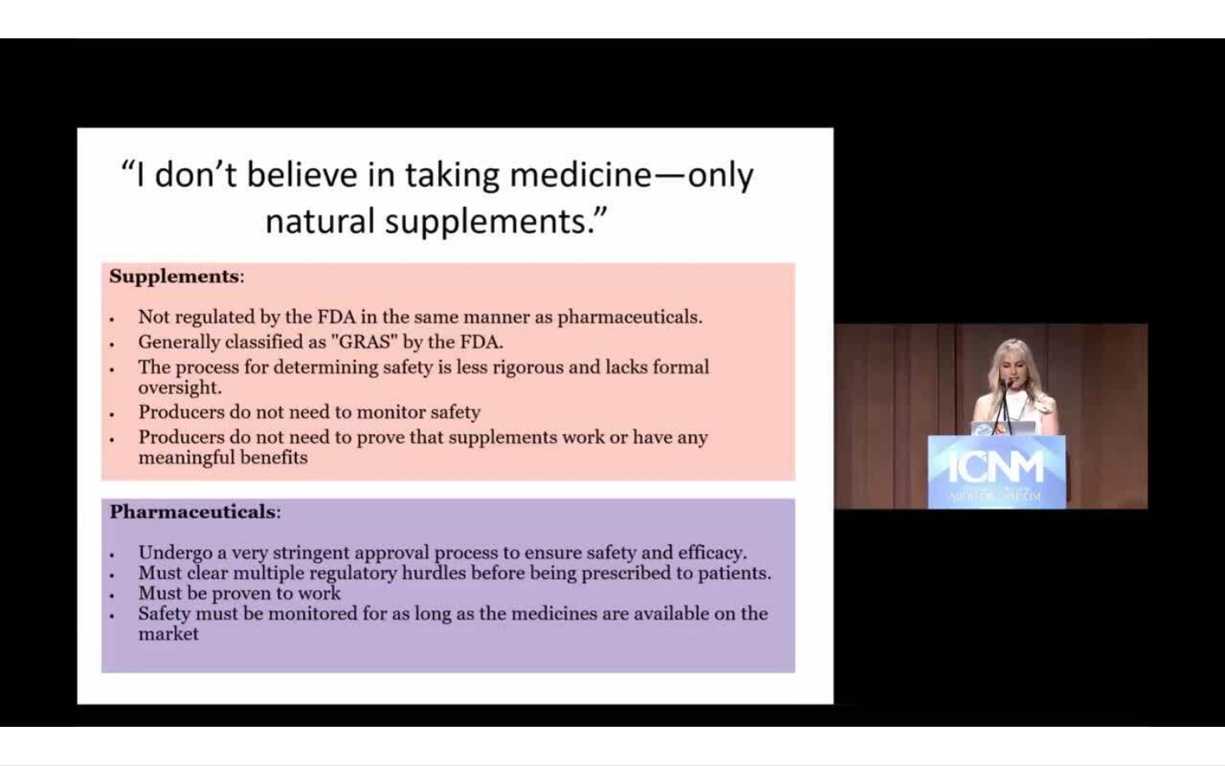
click at [861, 692] on video-js "**********" at bounding box center [612, 383] width 1225 height 766
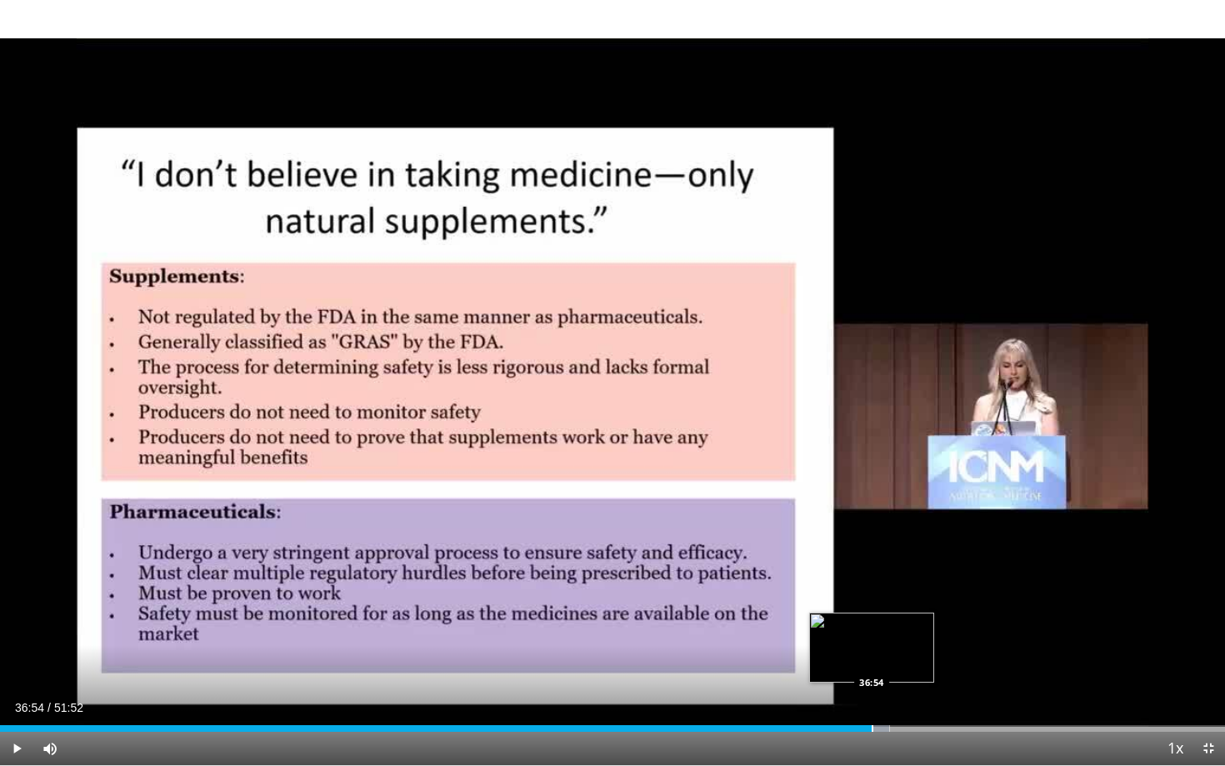
click at [872, 692] on div "Progress Bar" at bounding box center [873, 728] width 2 height 7
click at [881, 692] on div "Progress Bar" at bounding box center [882, 728] width 2 height 7
click at [922, 692] on div "Progress Bar" at bounding box center [923, 728] width 2 height 7
click at [944, 692] on div "Progress Bar" at bounding box center [945, 728] width 2 height 7
click at [964, 692] on div "Progress Bar" at bounding box center [965, 728] width 2 height 7
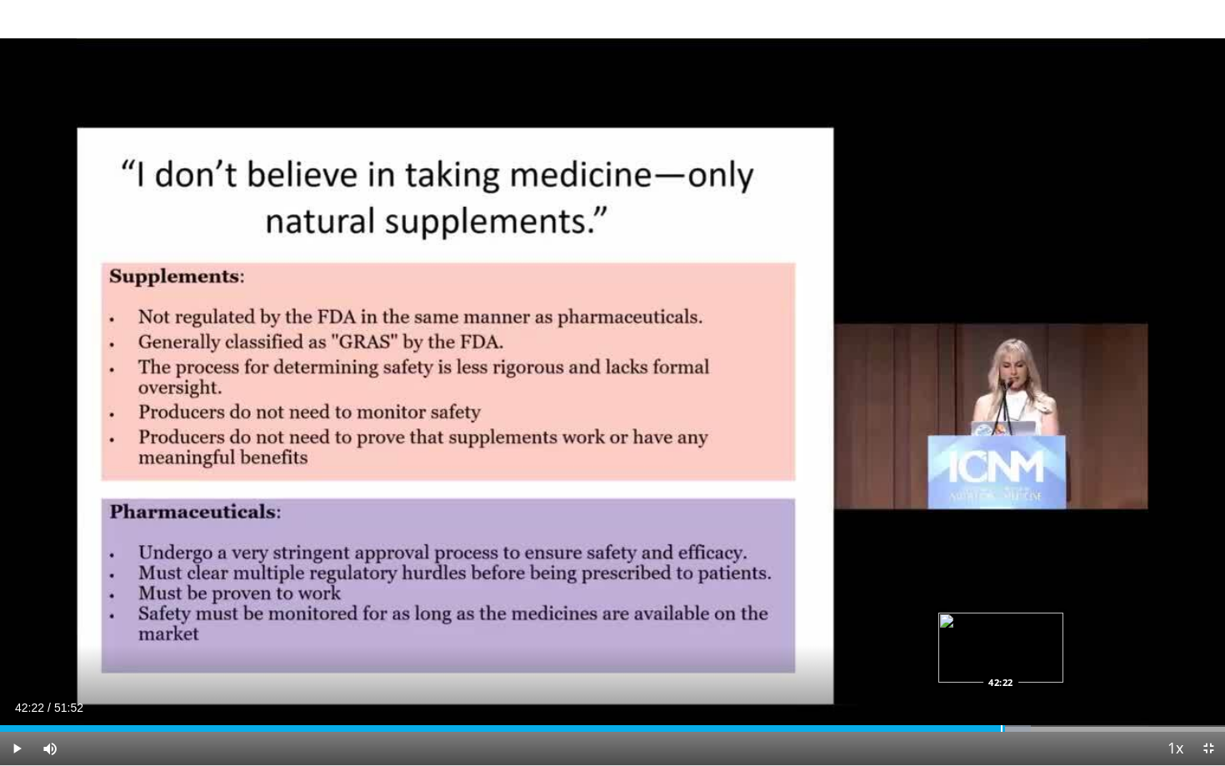
click at [1001, 692] on div "Progress Bar" at bounding box center [1002, 728] width 2 height 7
click at [994, 692] on div "Progress Bar" at bounding box center [995, 728] width 2 height 7
click at [998, 692] on div "Progress Bar" at bounding box center [999, 728] width 2 height 7
click at [1042, 692] on div "Progress Bar" at bounding box center [1183, 728] width 2 height 7
click at [1042, 692] on div "Progress Bar" at bounding box center [1174, 728] width 2 height 7
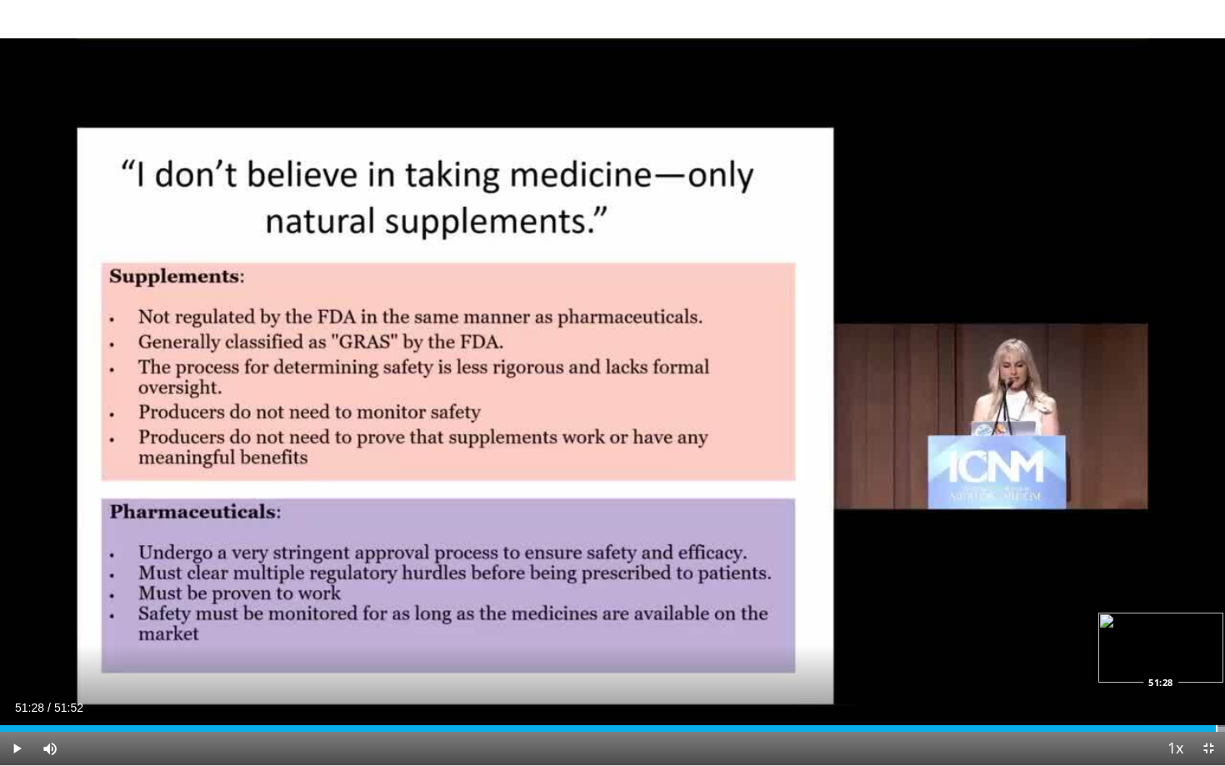
click at [1042, 692] on div "Progress Bar" at bounding box center [1217, 728] width 2 height 7
click at [1042, 692] on div "Progress Bar" at bounding box center [1205, 728] width 2 height 7
click at [1042, 692] on div "Progress Bar" at bounding box center [1195, 728] width 2 height 7
click at [1042, 692] on div "Progress Bar" at bounding box center [1198, 728] width 2 height 7
click at [1042, 692] on span "Video Player" at bounding box center [1208, 748] width 33 height 33
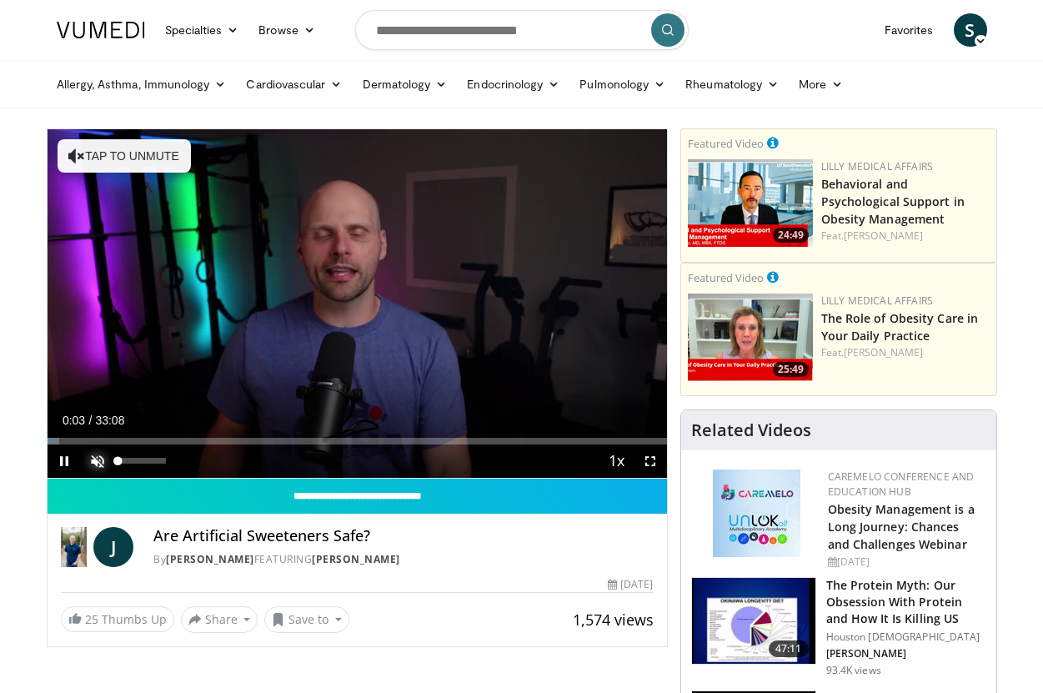
click at [98, 458] on span "Video Player" at bounding box center [97, 460] width 33 height 33
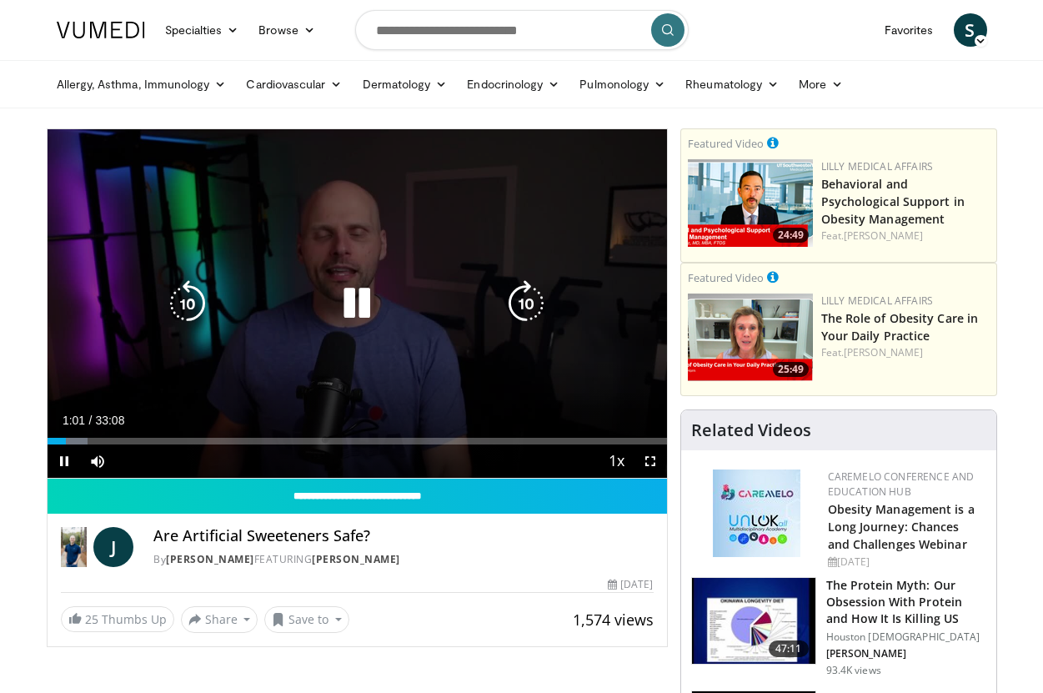
click at [359, 299] on icon "Video Player" at bounding box center [356, 303] width 47 height 47
